Goal: Task Accomplishment & Management: Manage account settings

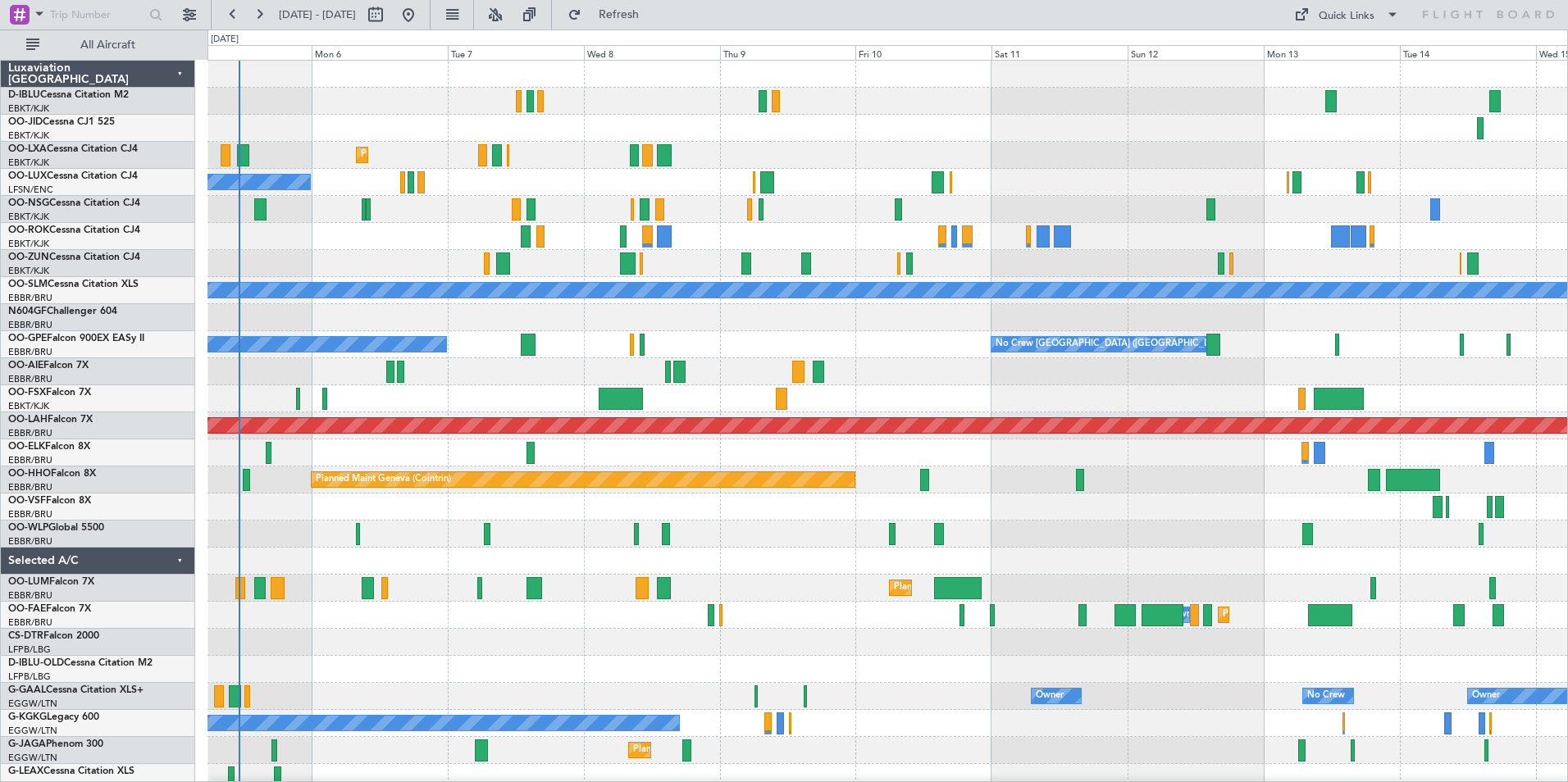
click at [752, 550] on div "No Crew Kortrijk-[GEOGRAPHIC_DATA] Planned Maint [GEOGRAPHIC_DATA]-[GEOGRAPHIC_…" at bounding box center [887, 574] width 1360 height 1028
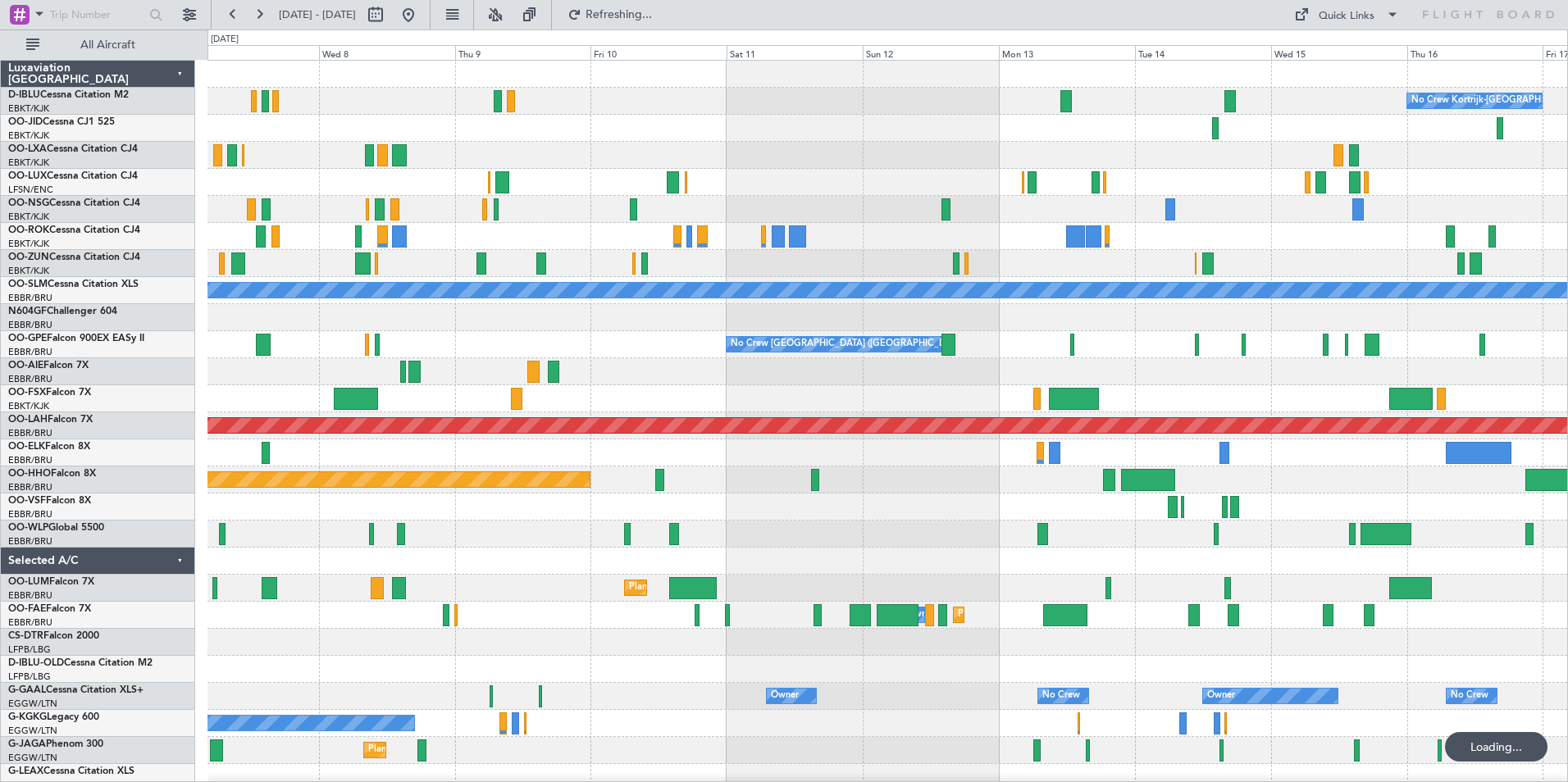
click at [676, 519] on div at bounding box center [887, 506] width 1360 height 27
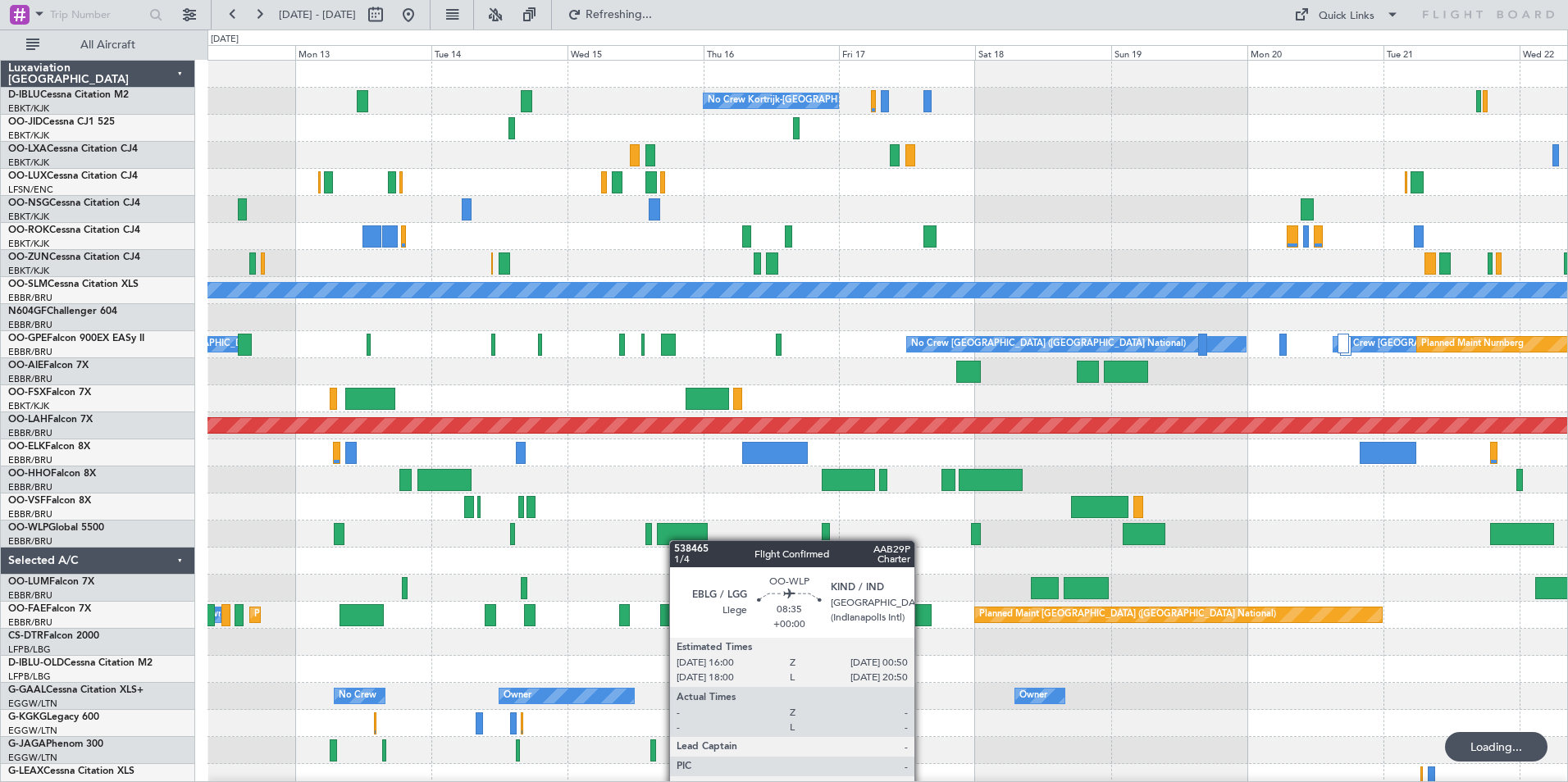
click at [672, 541] on div "No Crew Kortrijk-[GEOGRAPHIC_DATA] A/C Unavailable [GEOGRAPHIC_DATA] No Crew [G…" at bounding box center [887, 615] width 1360 height 1109
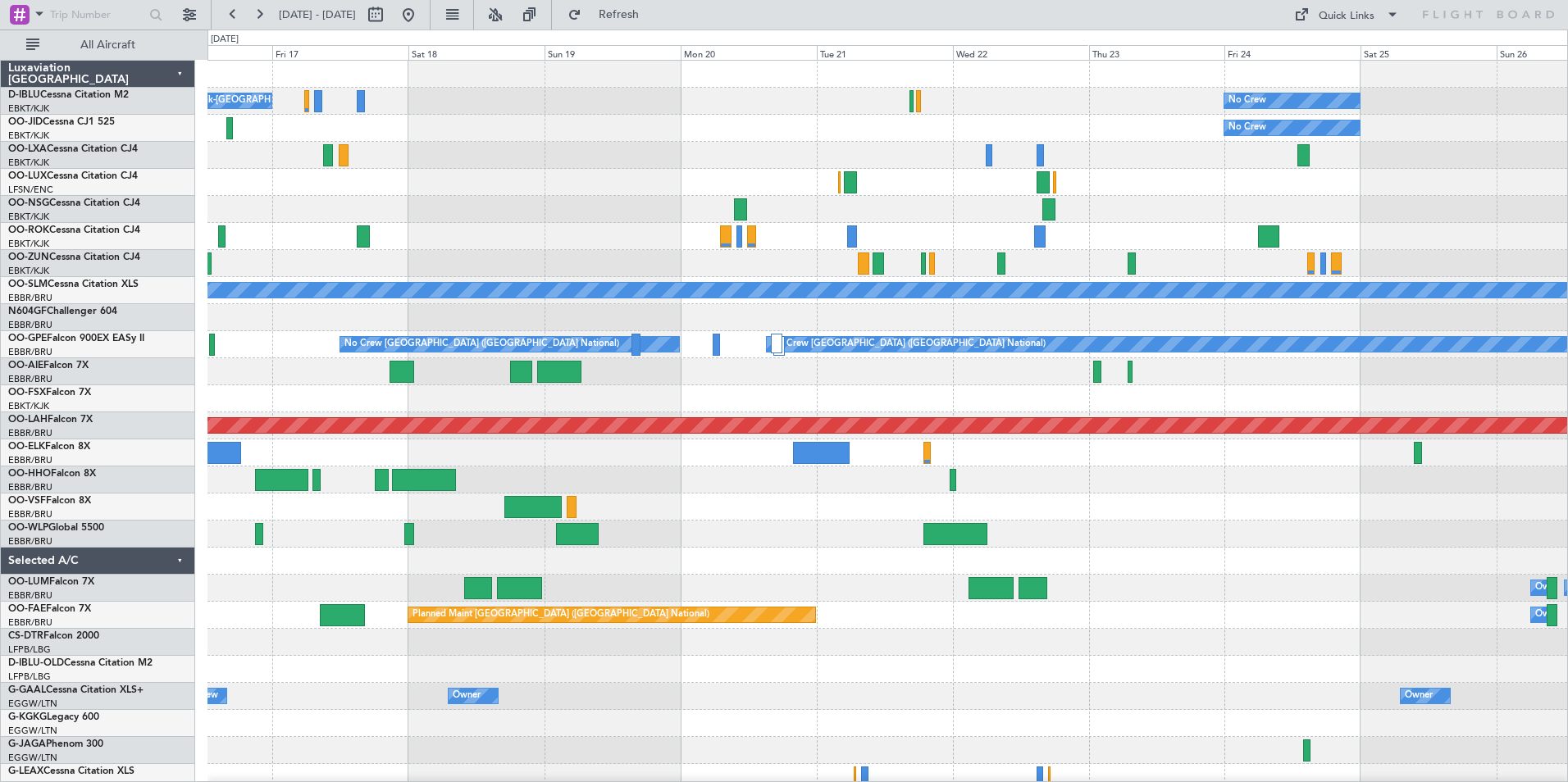
click at [620, 404] on div at bounding box center [887, 398] width 1360 height 27
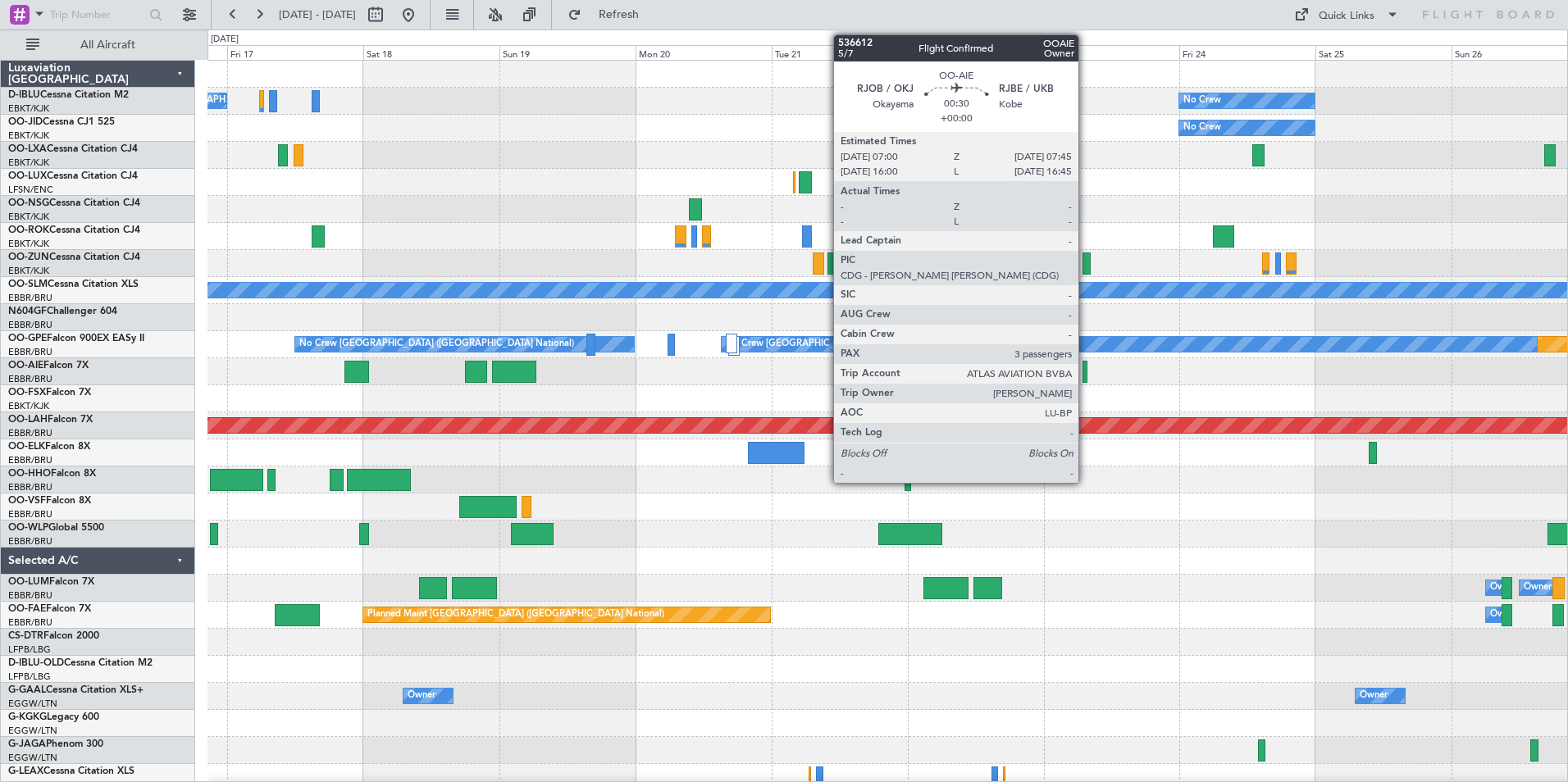
click at [1085, 365] on div at bounding box center [1085, 371] width 5 height 22
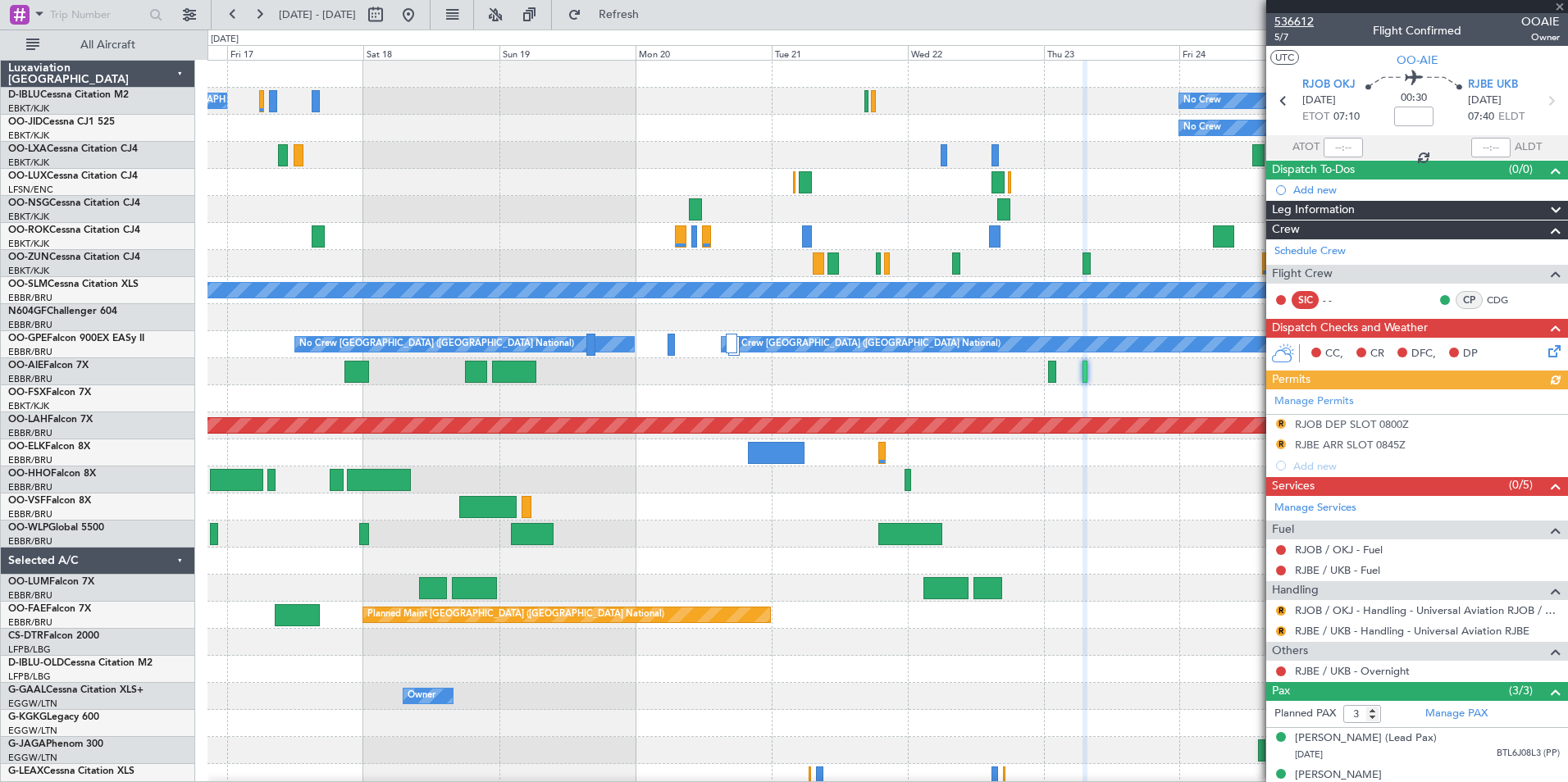
click at [1289, 18] on span "536612" at bounding box center [1293, 22] width 39 height 17
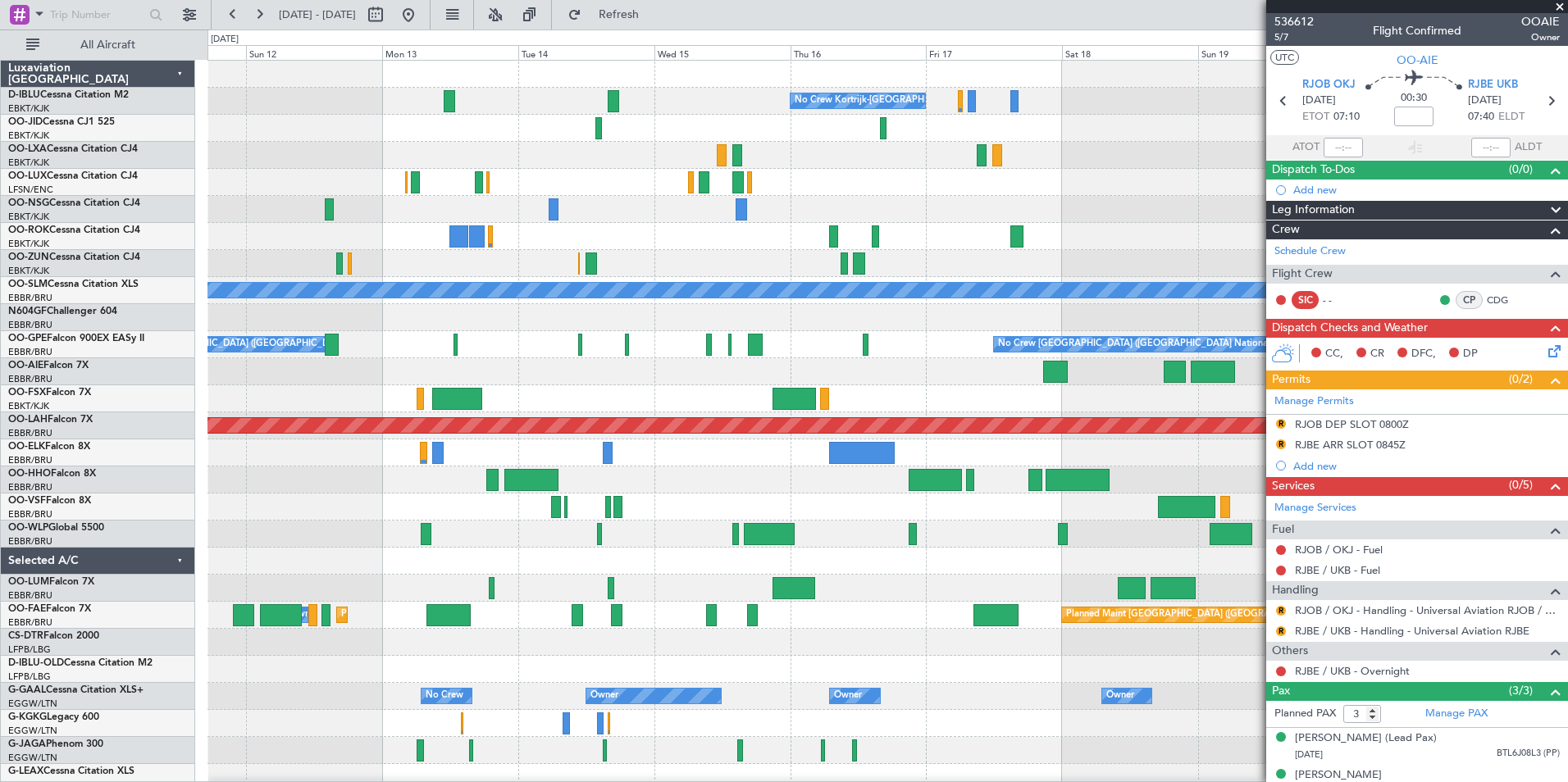
click at [1227, 554] on div "No Crew Kortrijk-[GEOGRAPHIC_DATA] No Crew No Crew A/C Unavailable [GEOGRAPHIC_…" at bounding box center [887, 574] width 1360 height 1028
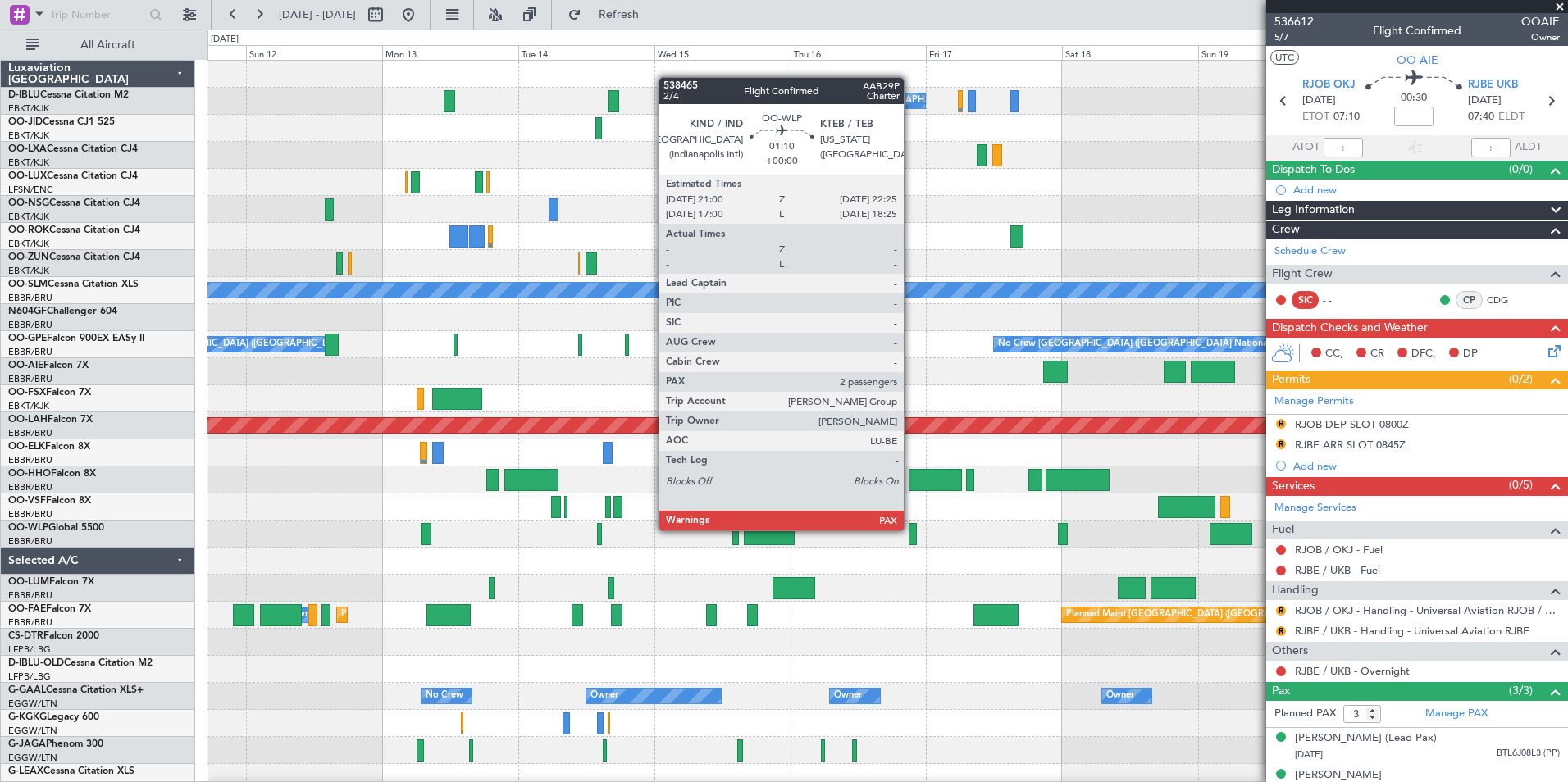
click at [1507, 559] on fb-app "[DATE] - [DATE] Refresh Quick Links All Aircraft No Crew Kortrijk-[GEOGRAPHIC_D…" at bounding box center [784, 397] width 1568 height 770
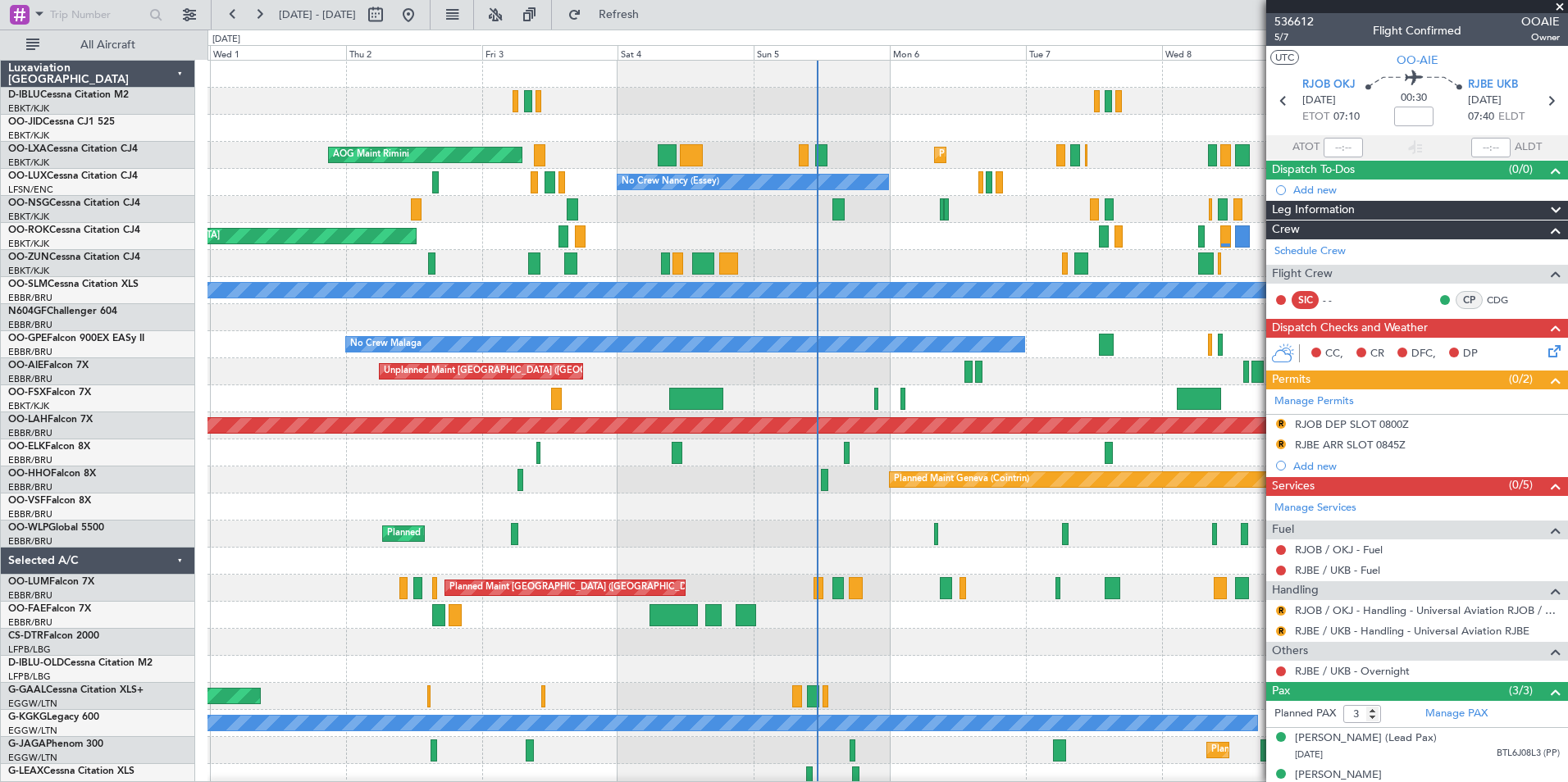
click at [1403, 565] on fb-app "[DATE] - [DATE] Refresh Quick Links All Aircraft Planned Maint [GEOGRAPHIC_DATA…" at bounding box center [784, 397] width 1568 height 770
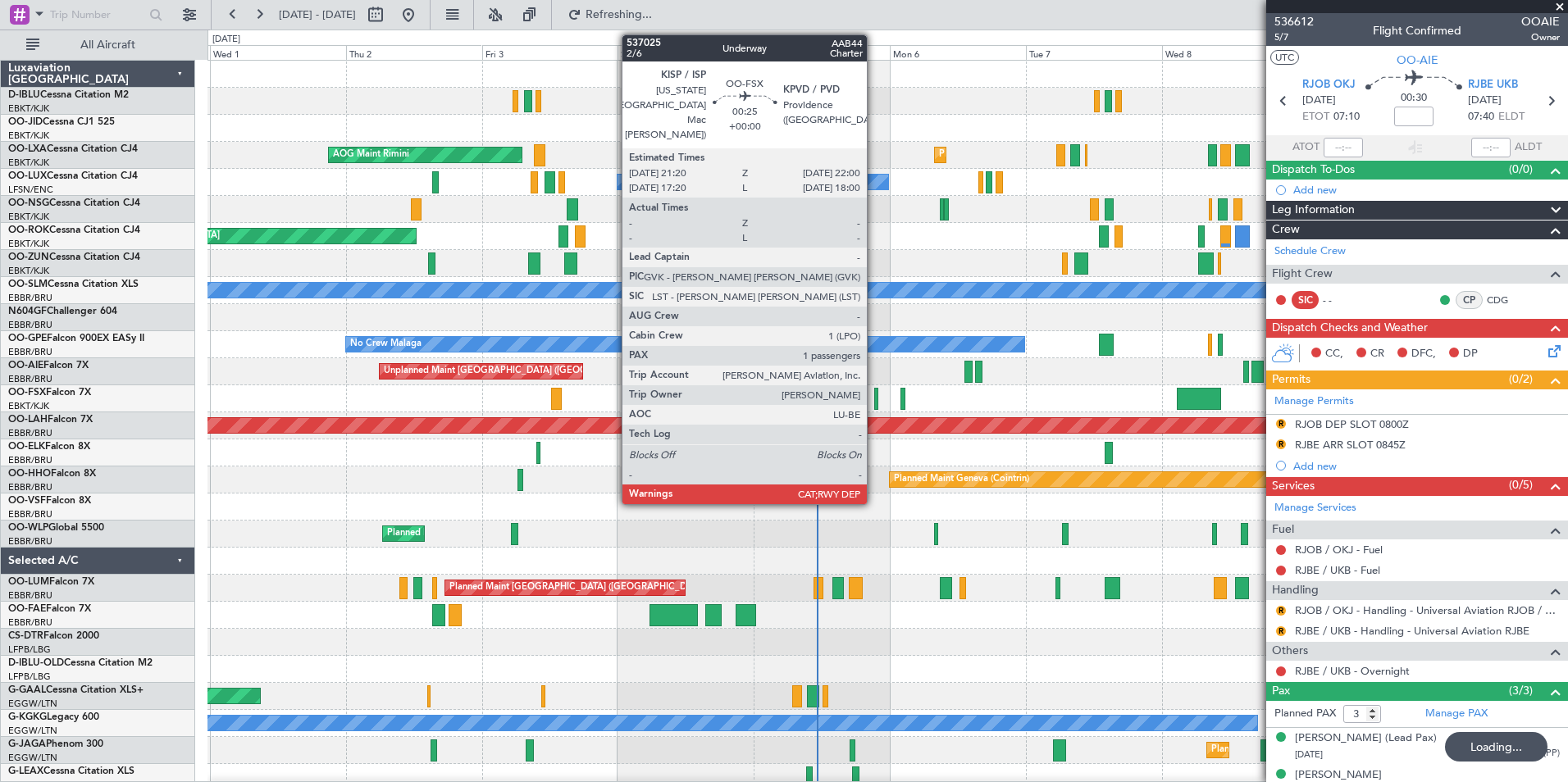
click at [874, 404] on div at bounding box center [875, 398] width 4 height 22
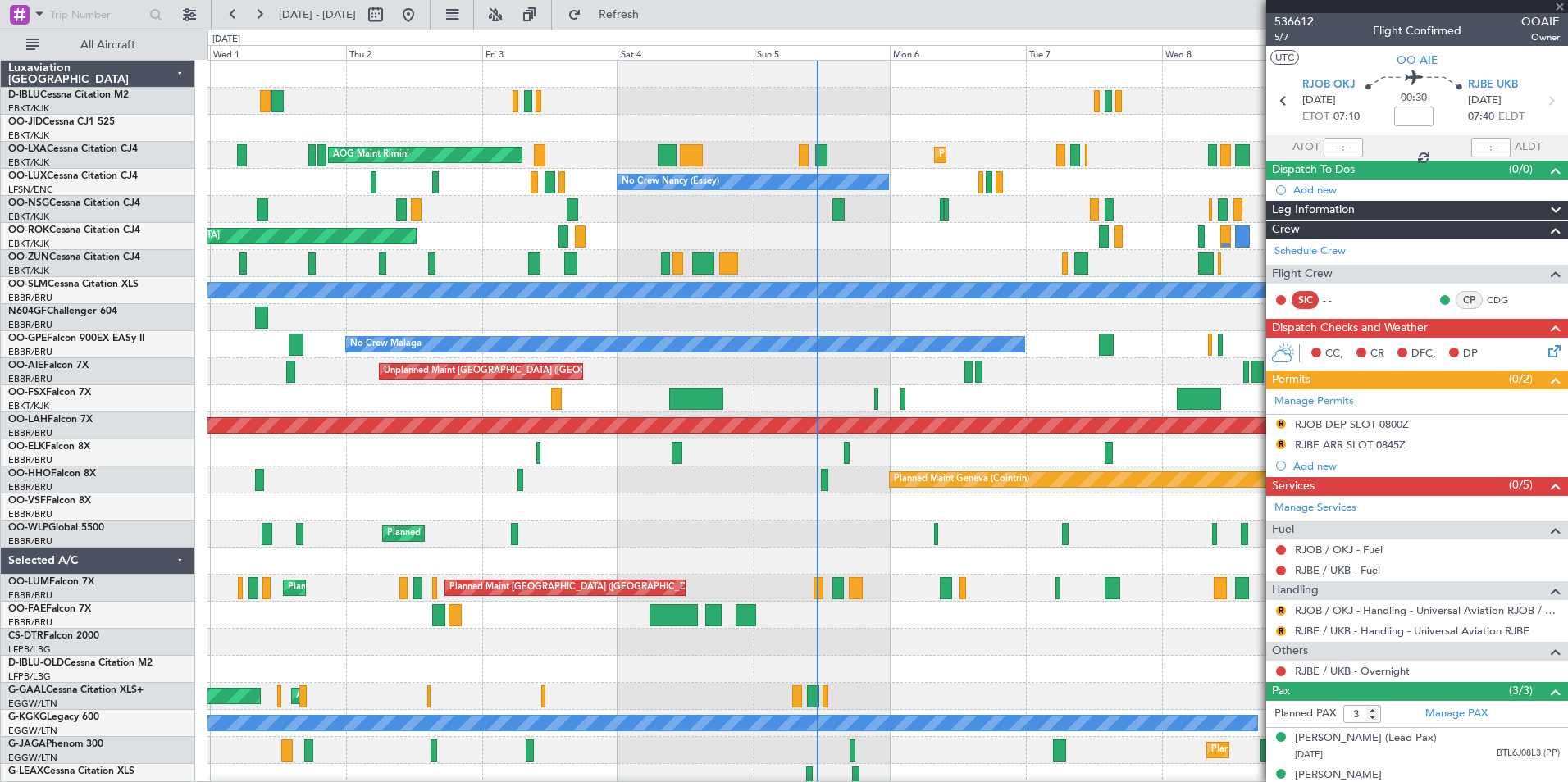
type input "1"
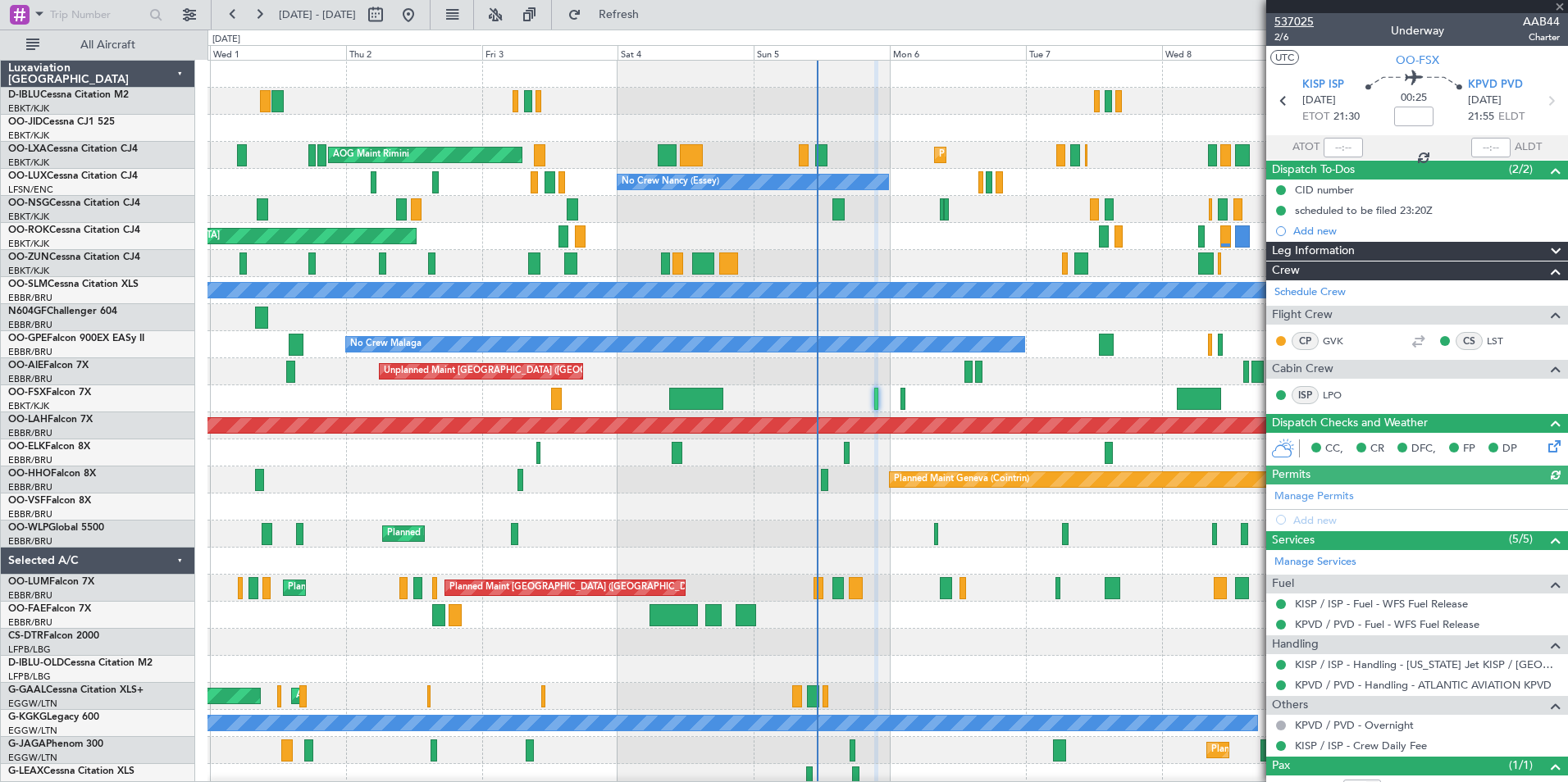
click at [1295, 18] on span "537025" at bounding box center [1293, 22] width 39 height 17
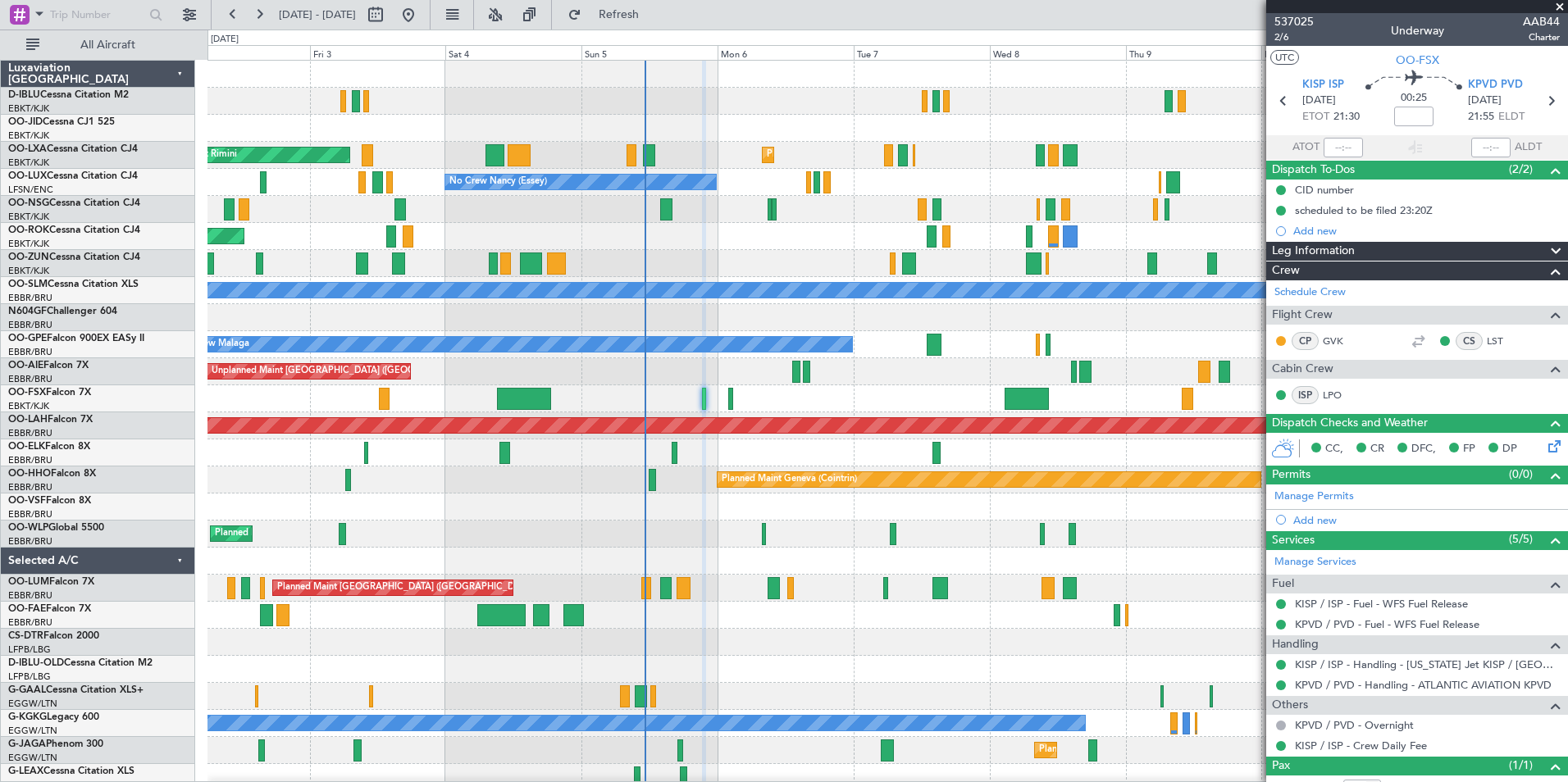
click at [635, 482] on div "Planned Maint Kortrijk-[GEOGRAPHIC_DATA] AOG Maint [GEOGRAPHIC_DATA] No Crew [P…" at bounding box center [887, 574] width 1360 height 1028
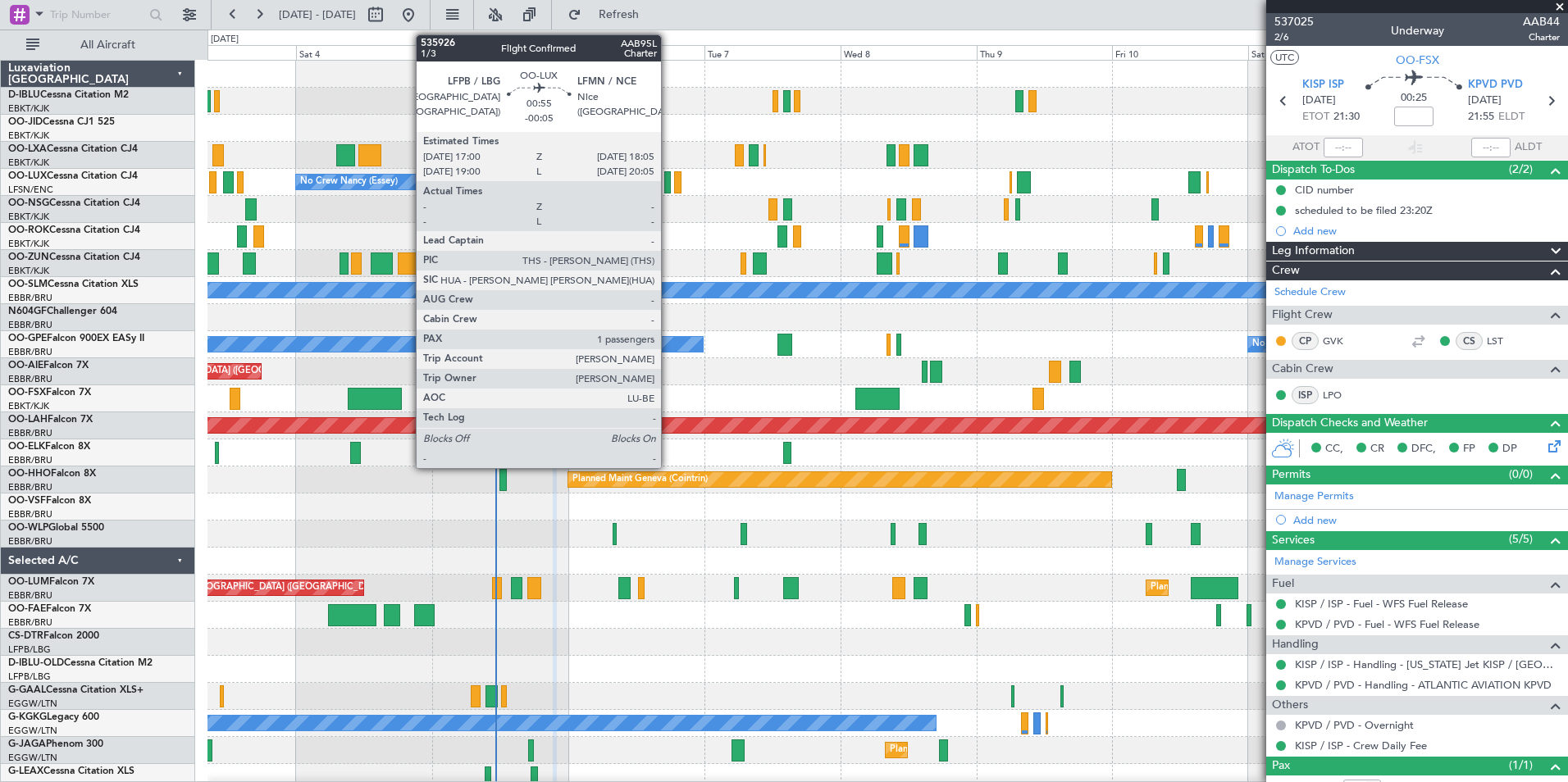
click at [669, 174] on div at bounding box center [668, 182] width 7 height 22
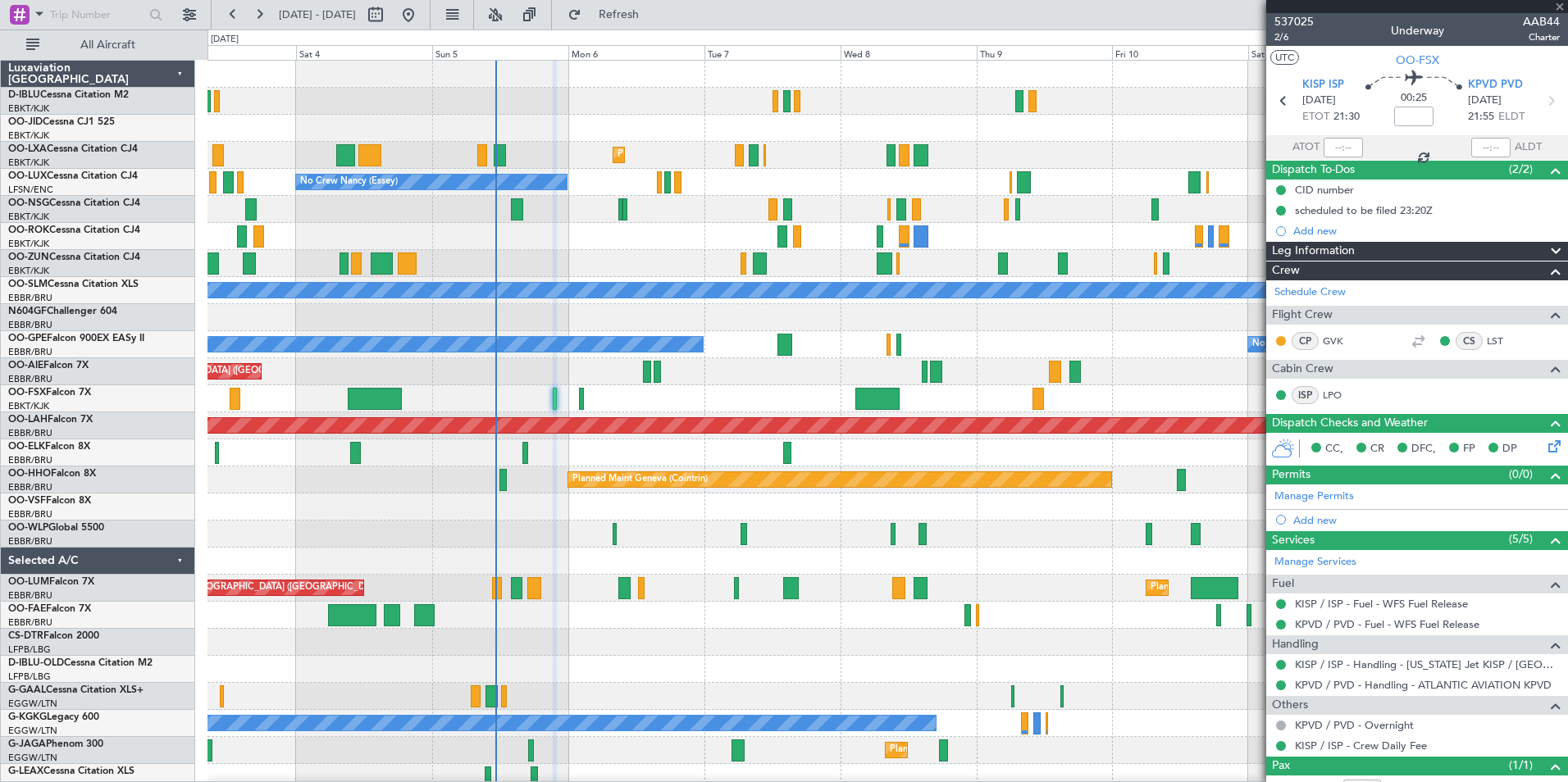
type input "-00:05"
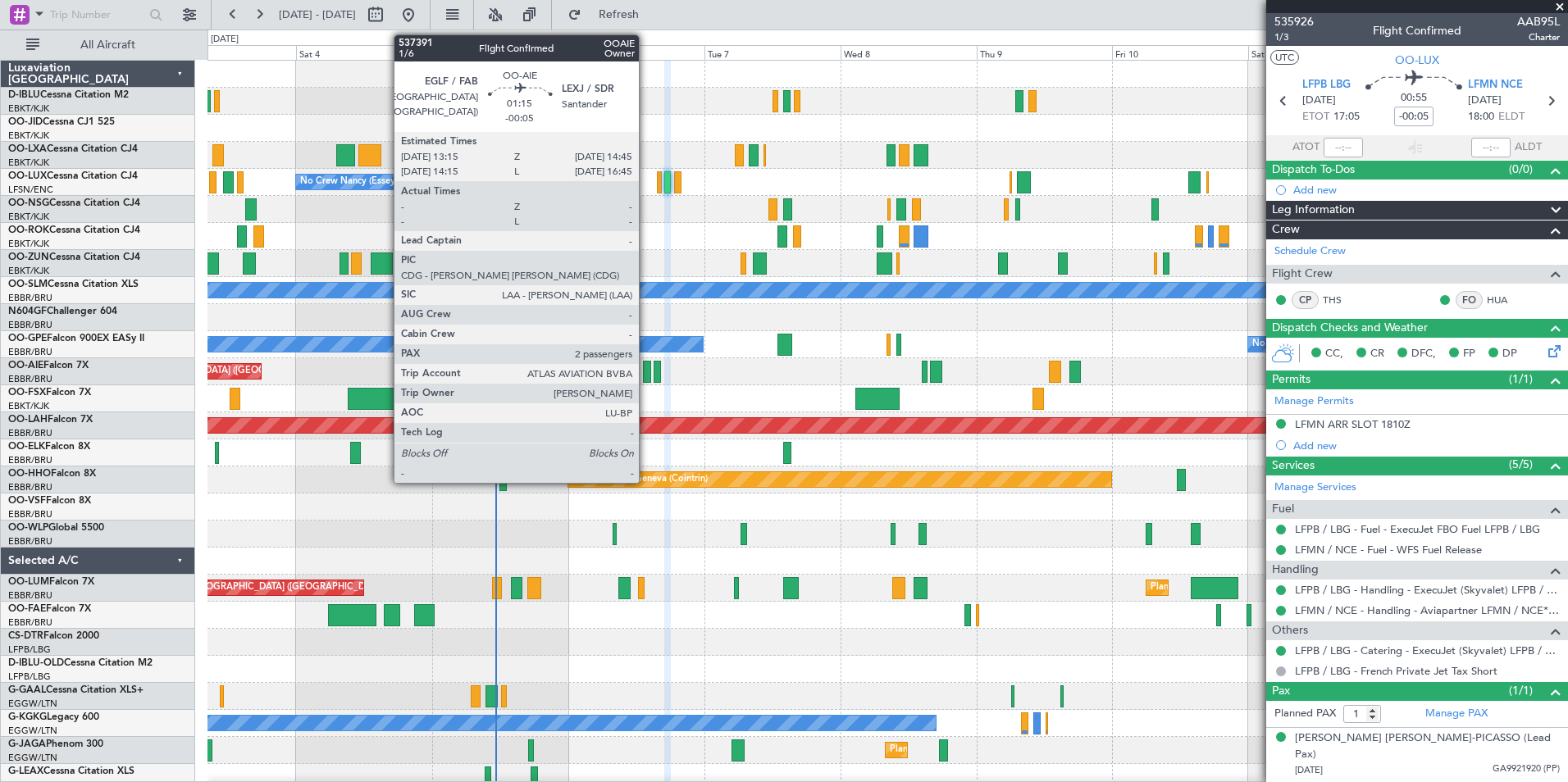
click at [646, 370] on div at bounding box center [647, 371] width 9 height 22
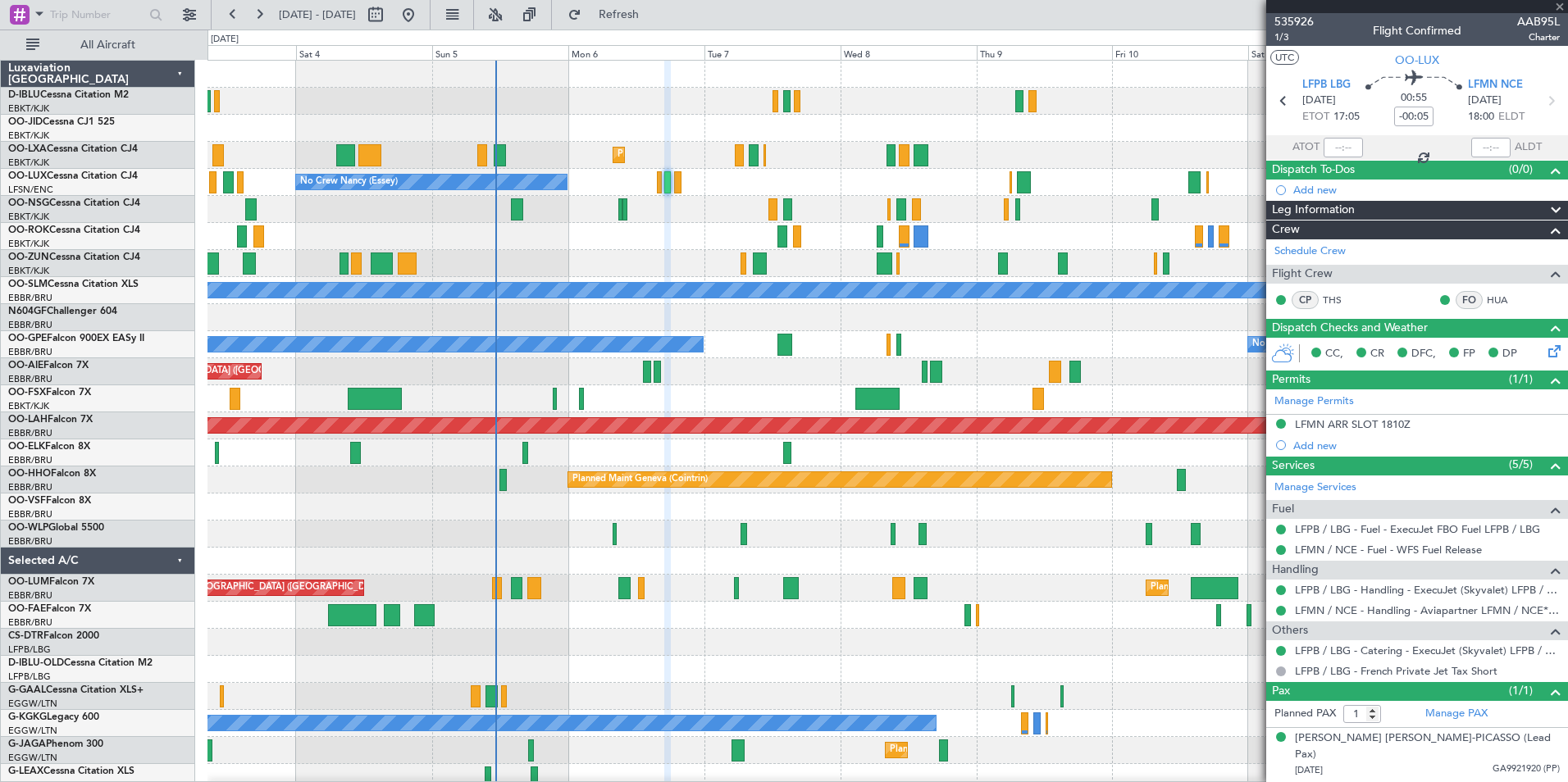
type input "2"
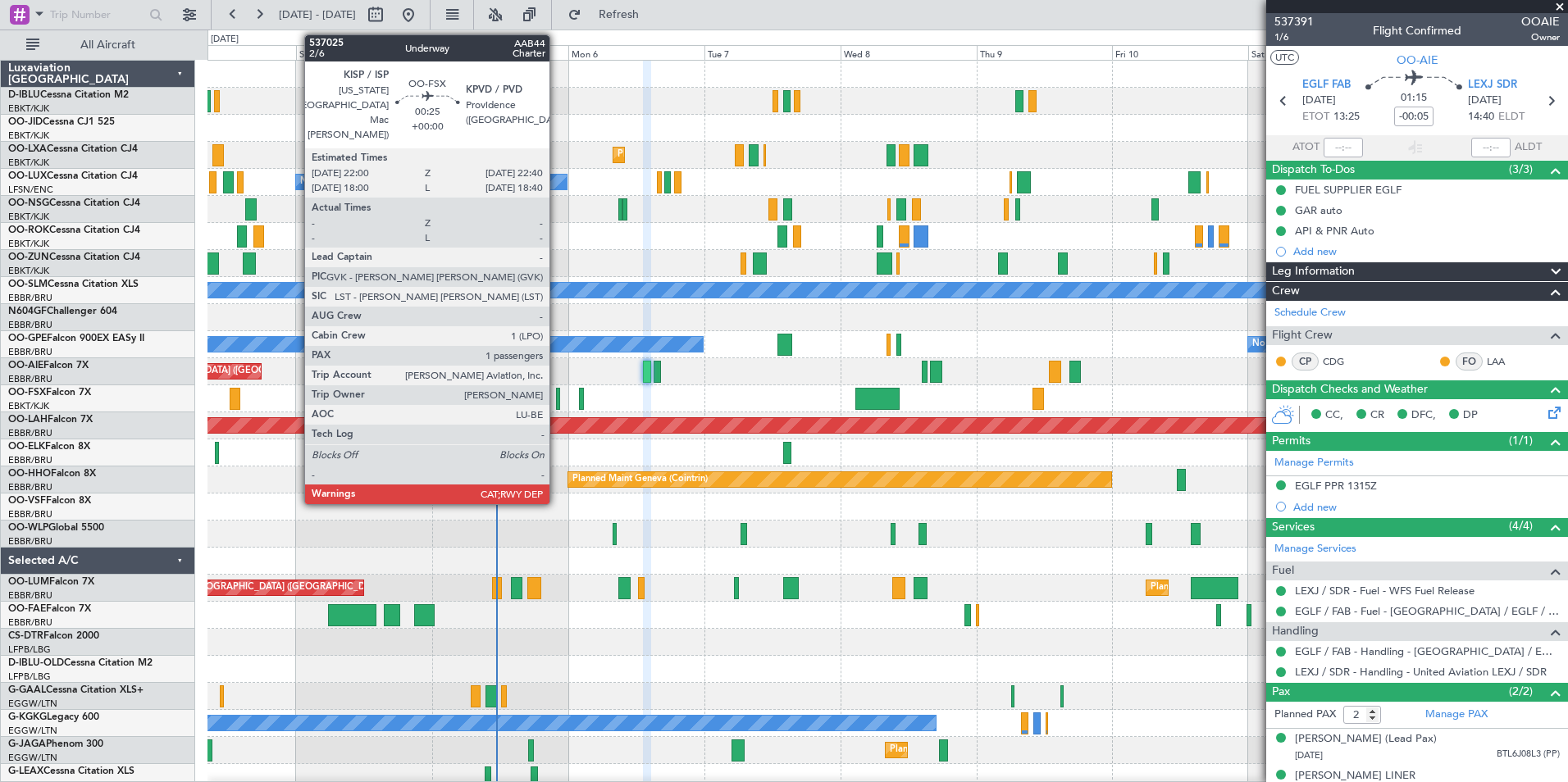
click at [556, 405] on div at bounding box center [557, 398] width 4 height 22
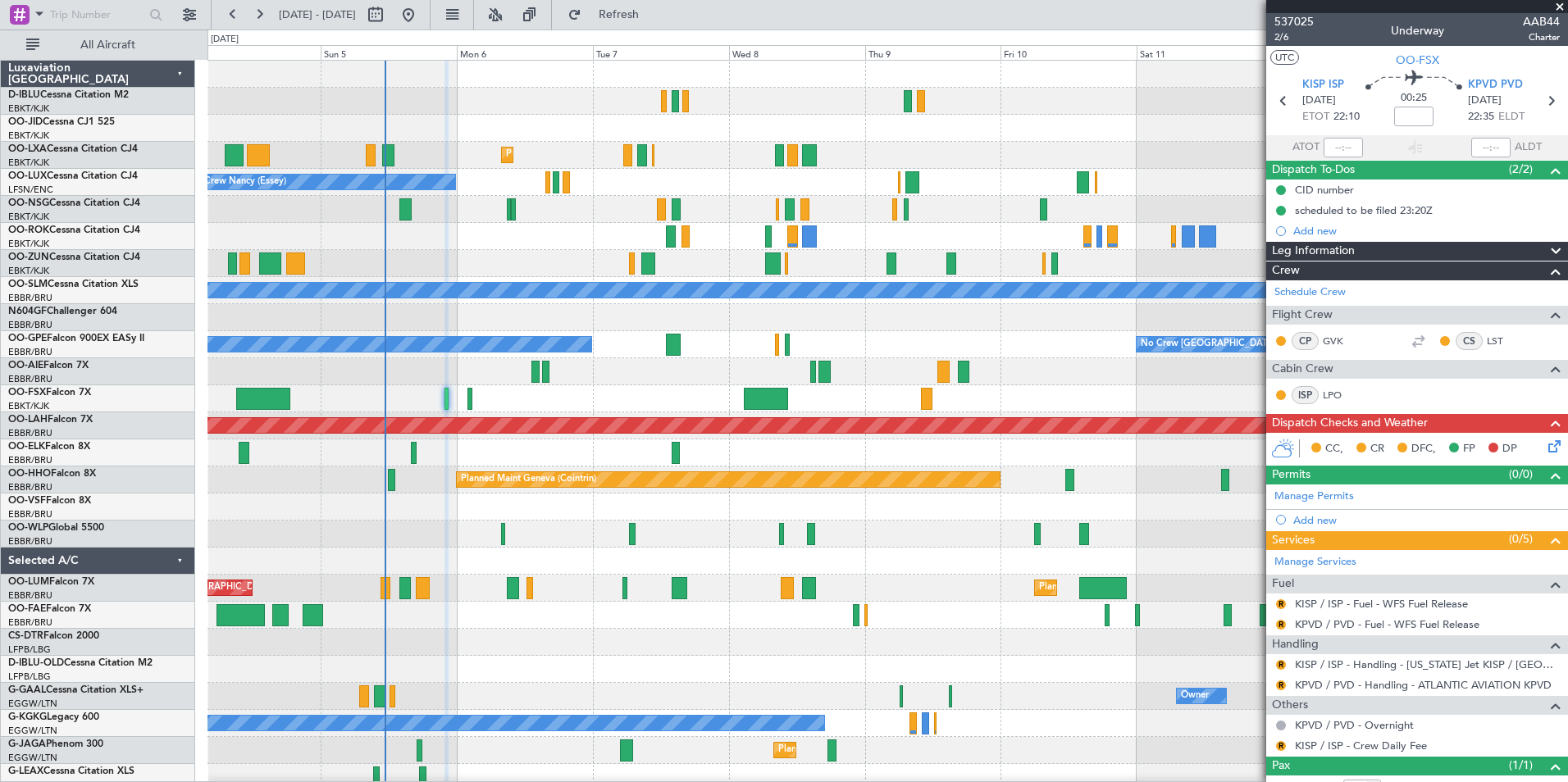
click at [435, 651] on div at bounding box center [887, 642] width 1360 height 27
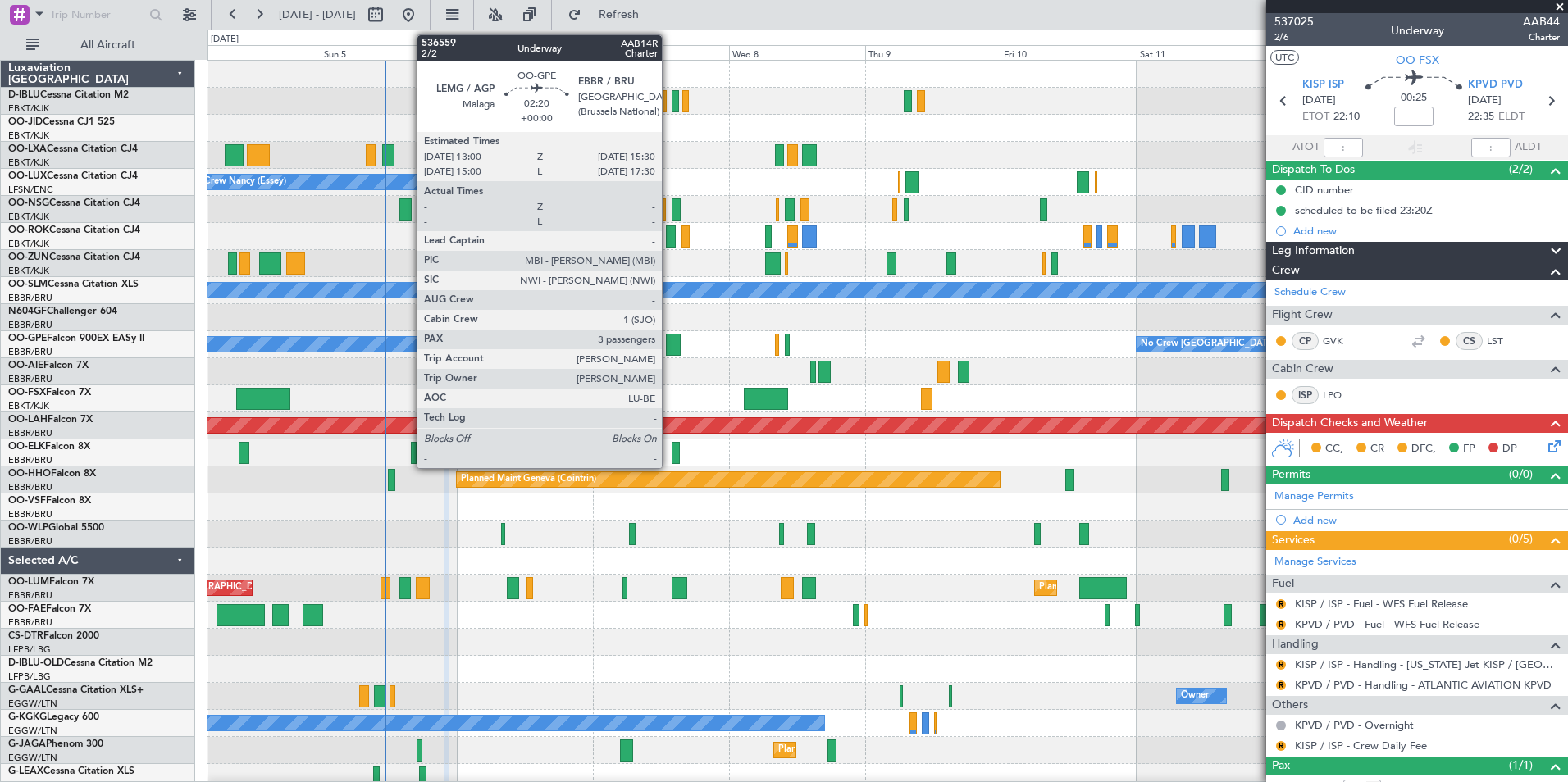
click at [669, 348] on div at bounding box center [674, 345] width 15 height 22
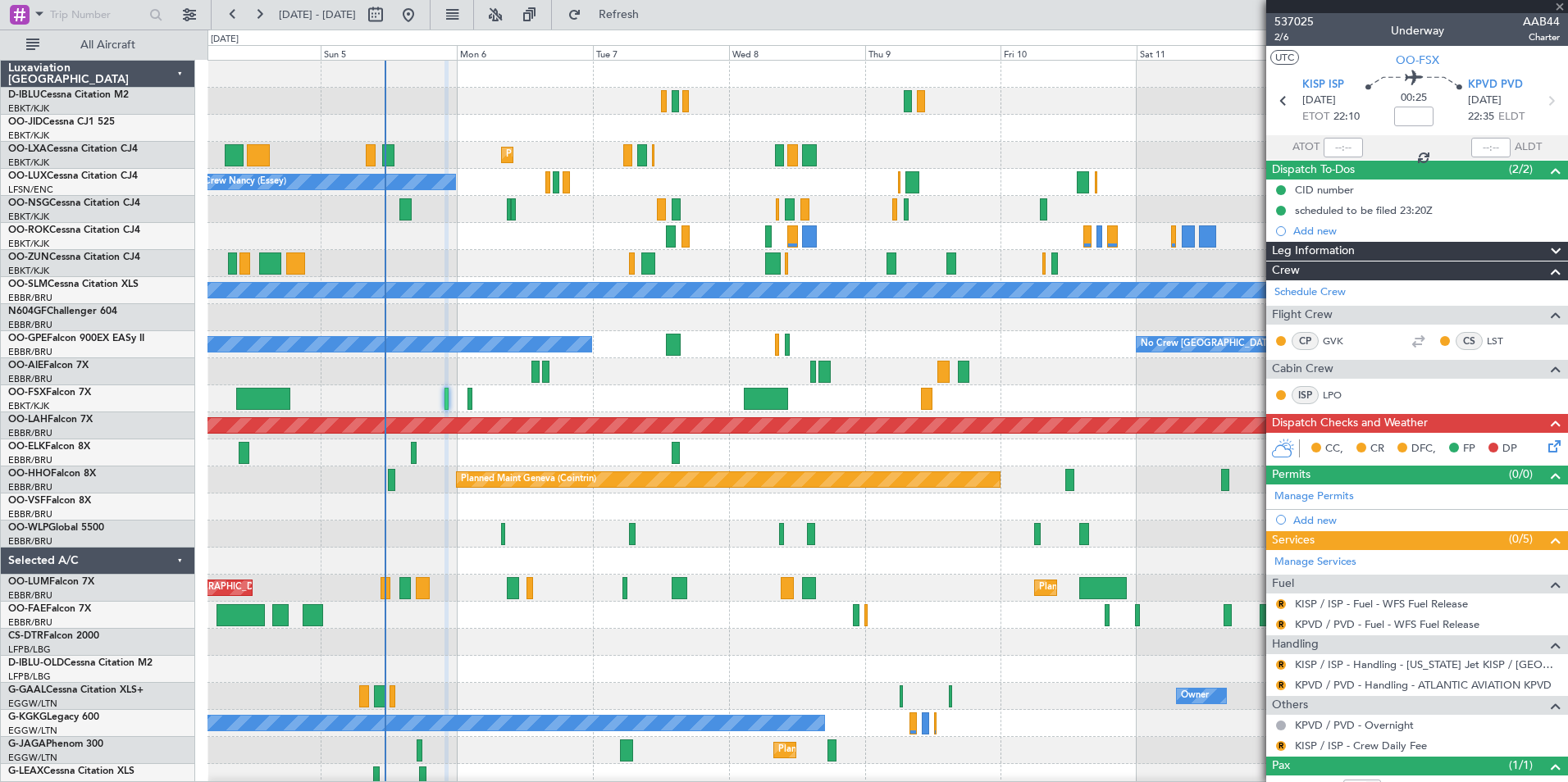
type input "3"
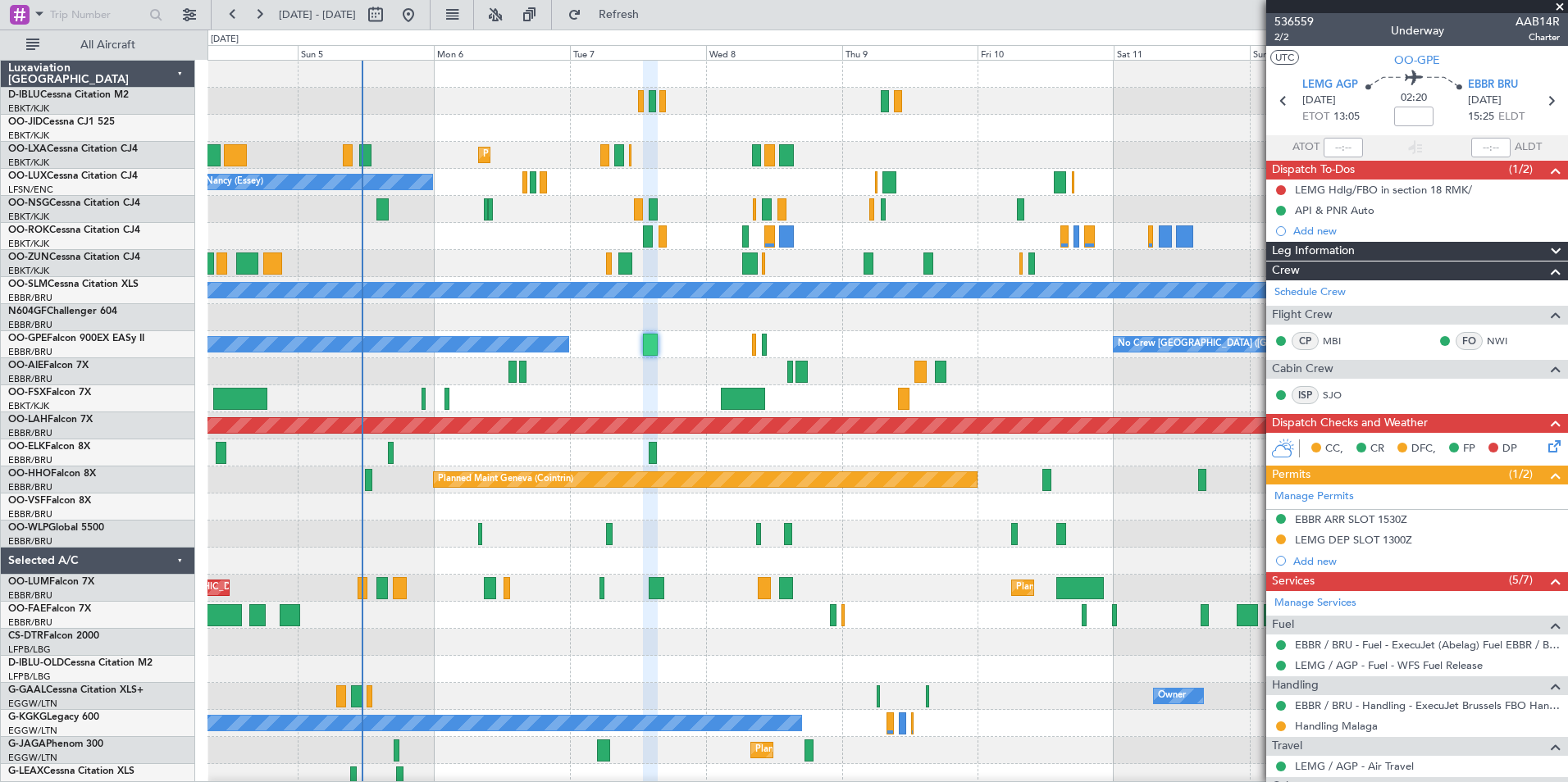
click at [797, 601] on div "Planned Maint [GEOGRAPHIC_DATA] ([GEOGRAPHIC_DATA] National) Planned Maint [GEO…" at bounding box center [887, 588] width 1360 height 27
